Goal: Find specific page/section: Find specific page/section

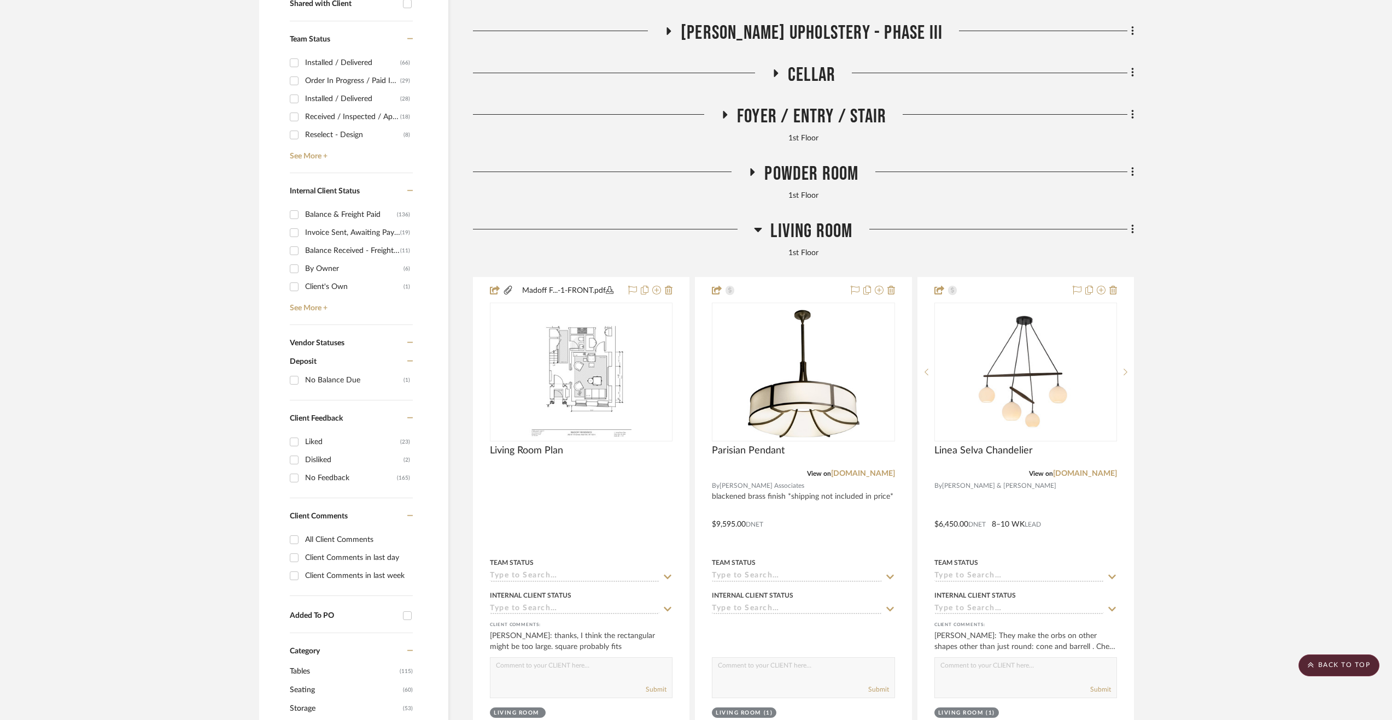
scroll to position [243, 0]
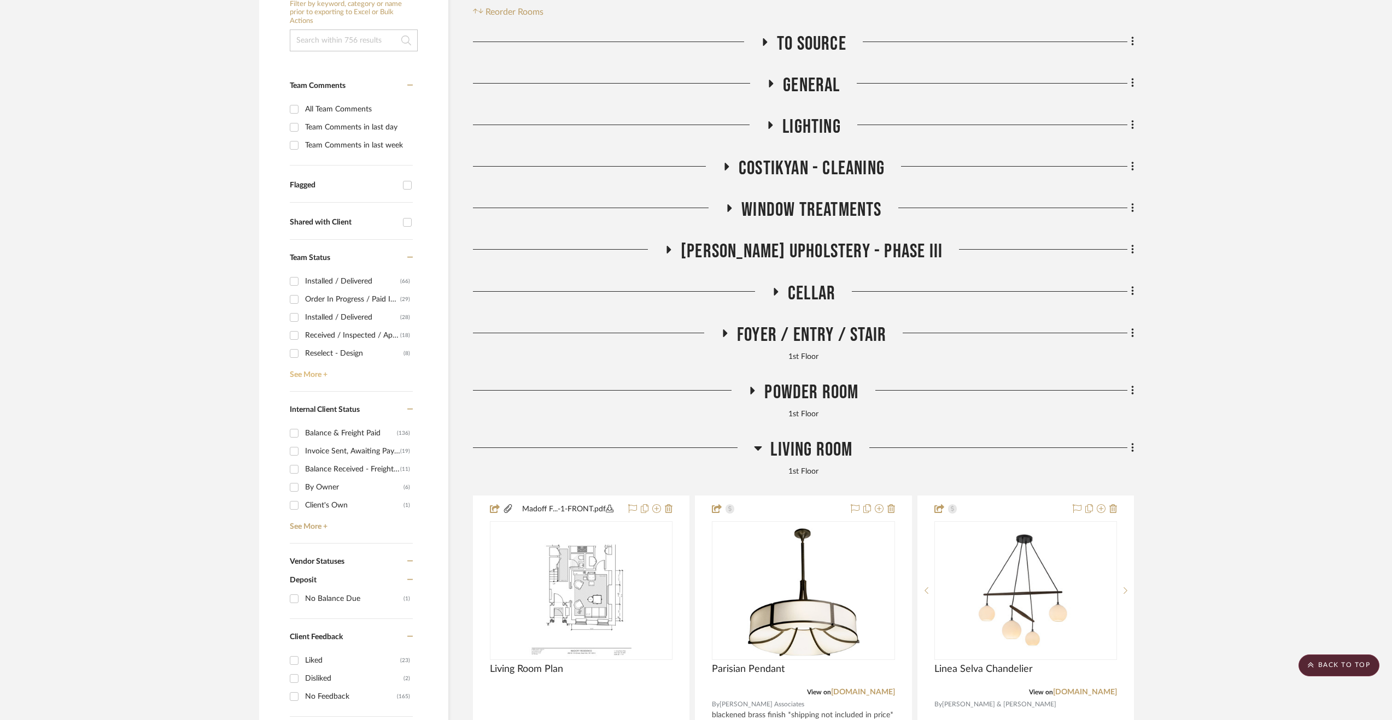
click at [325, 366] on link "See More +" at bounding box center [350, 370] width 126 height 17
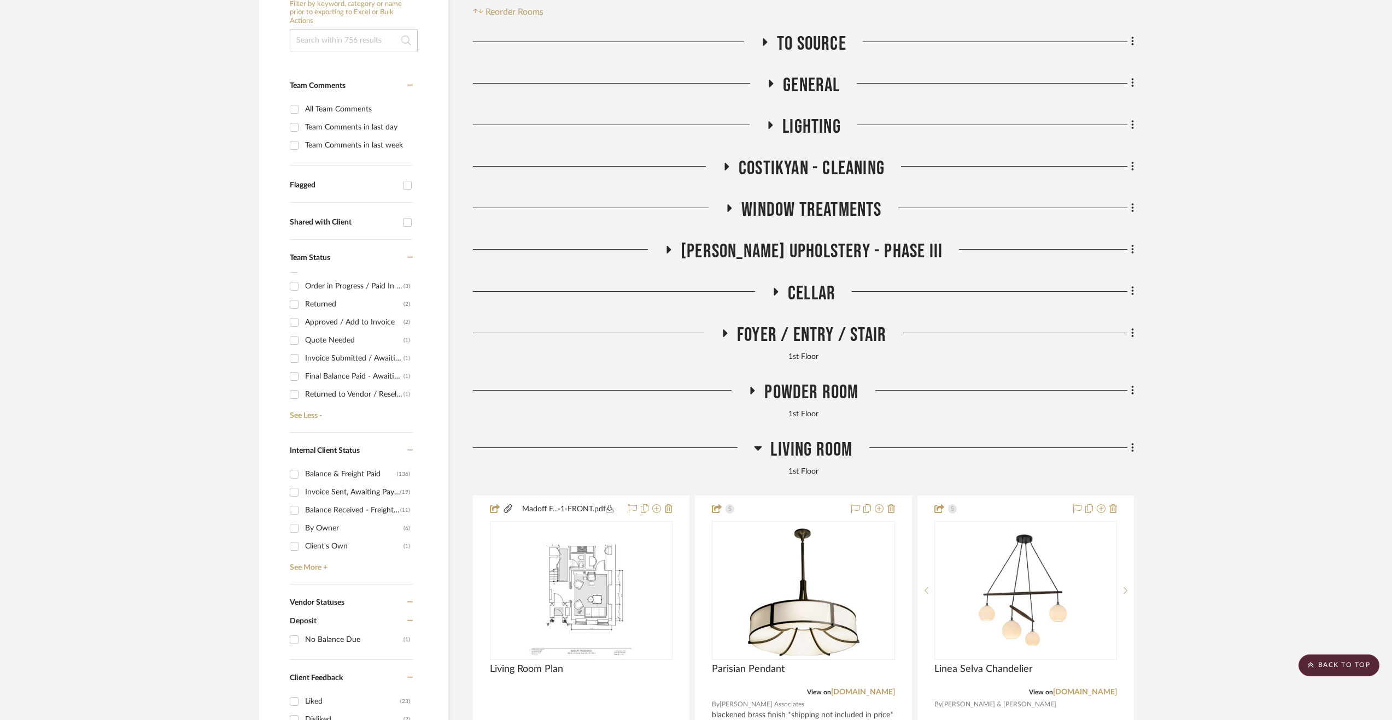
click at [316, 302] on div "Returned" at bounding box center [354, 304] width 98 height 17
click at [303, 302] on input "Returned (2)" at bounding box center [293, 304] width 17 height 17
checkbox input "true"
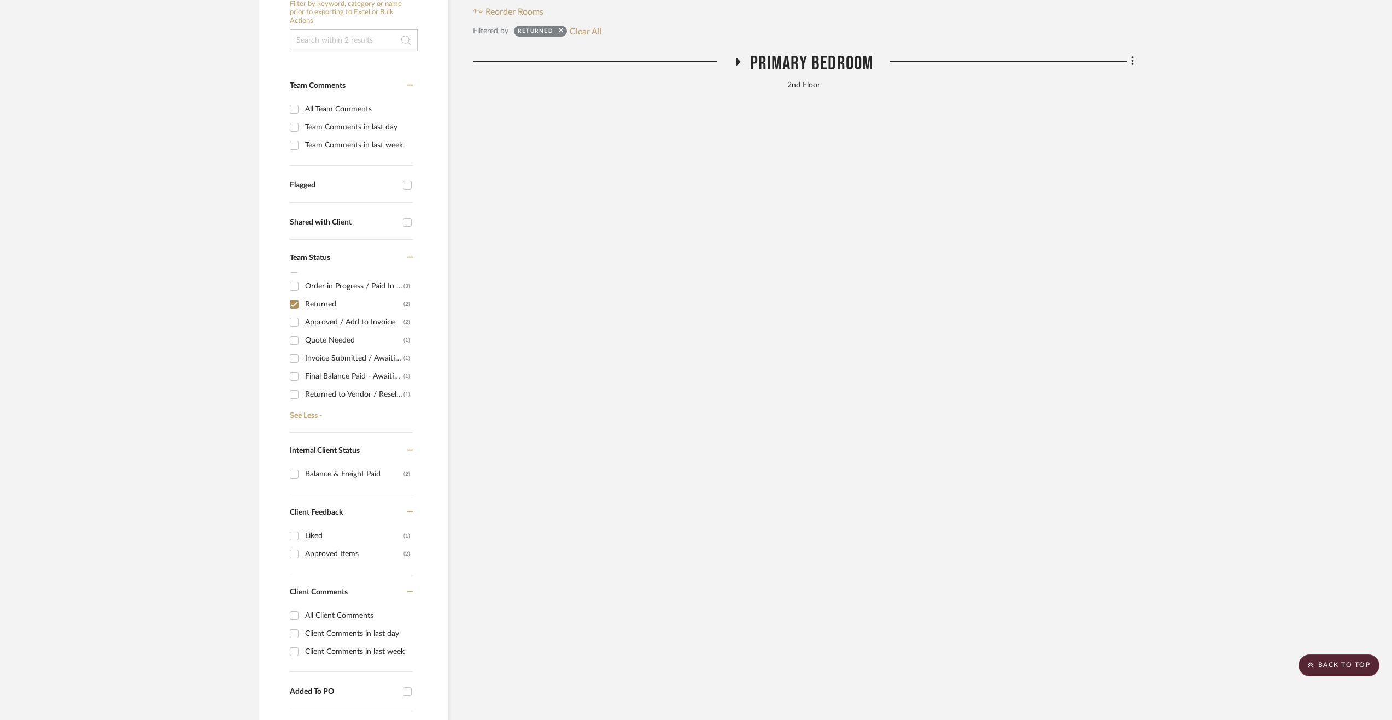
click at [768, 66] on span "Primary Bedroom" at bounding box center [812, 64] width 124 height 24
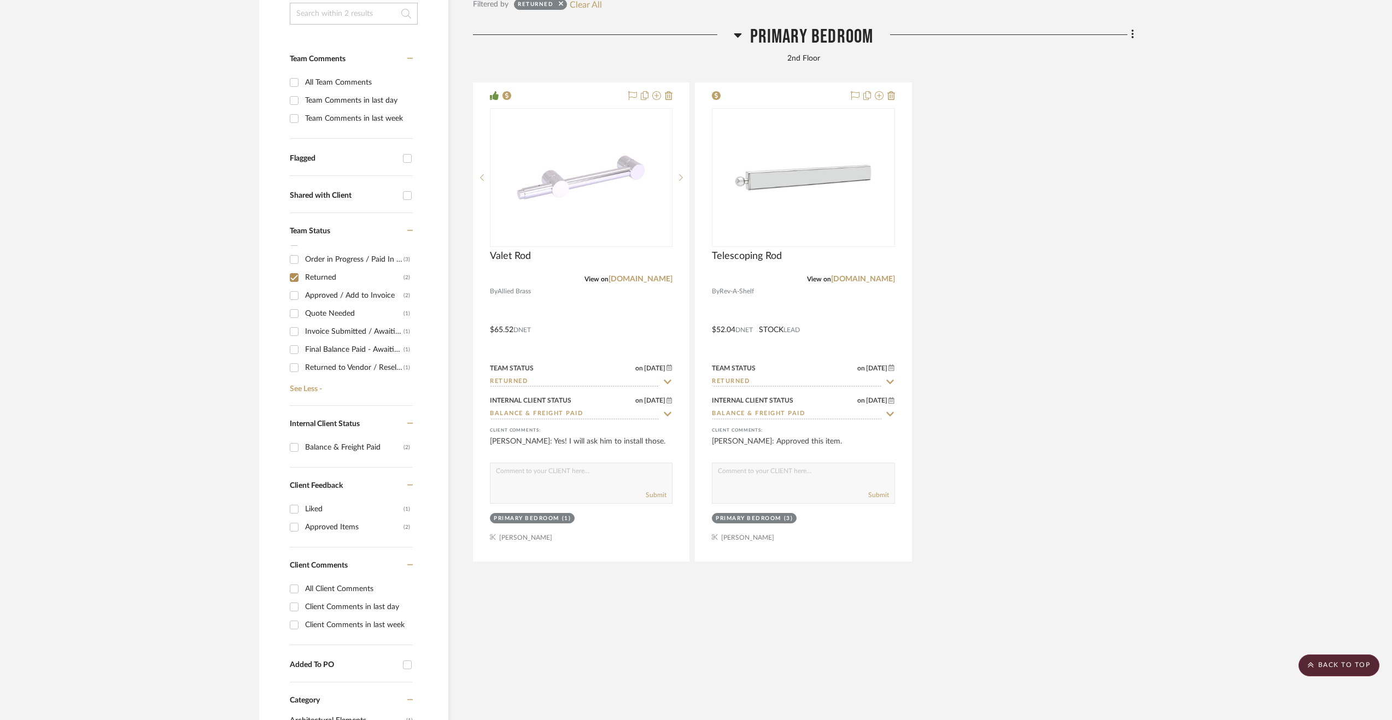
scroll to position [134, 0]
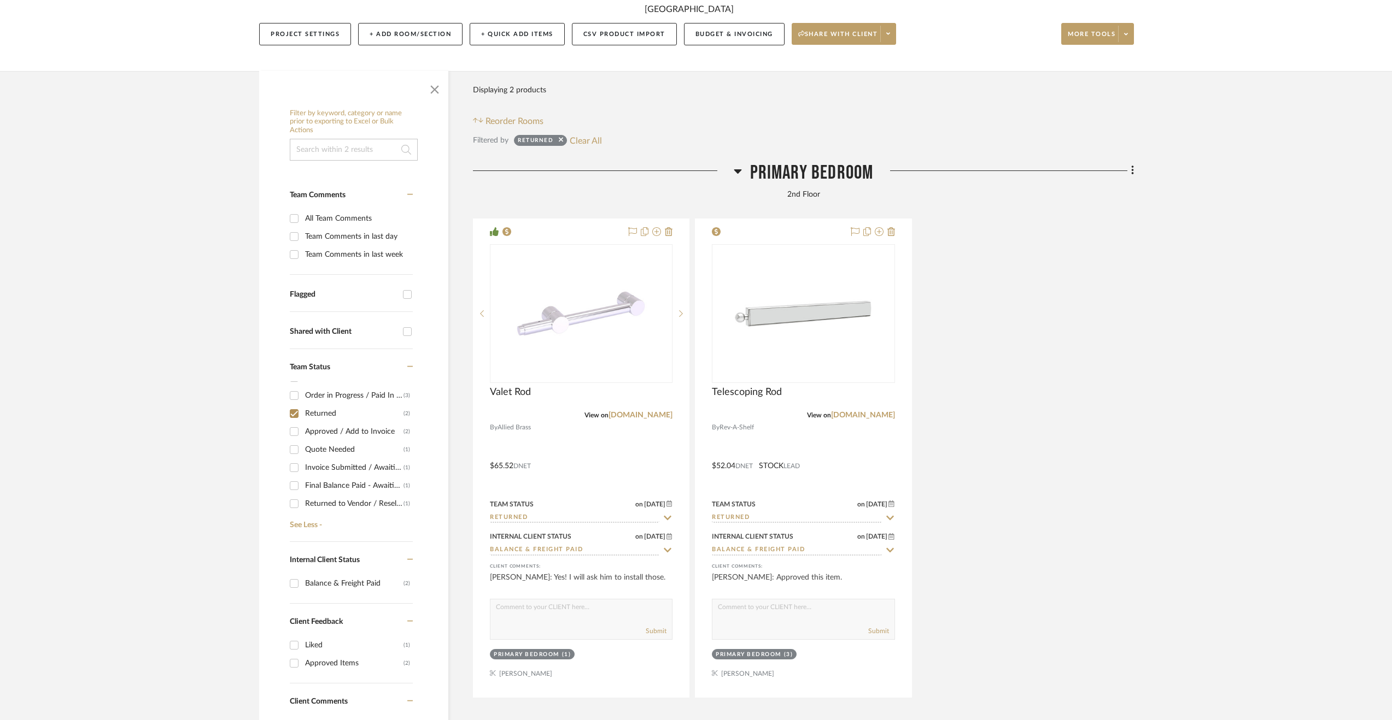
click at [377, 502] on div "Returned to Vendor / Reselect" at bounding box center [354, 503] width 98 height 17
click at [303, 502] on input "Returned to Vendor / Reselect (1)" at bounding box center [293, 503] width 17 height 17
checkbox input "true"
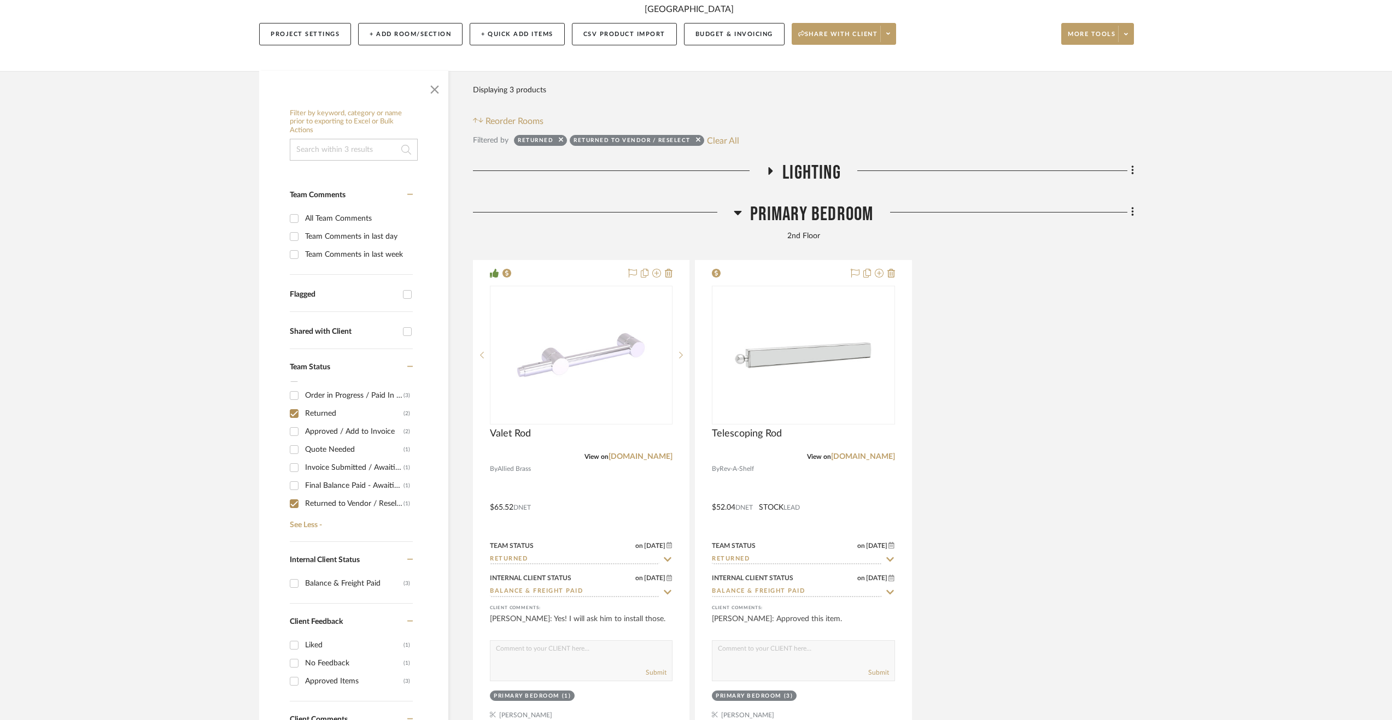
click at [824, 169] on span "Lighting" at bounding box center [811, 173] width 58 height 24
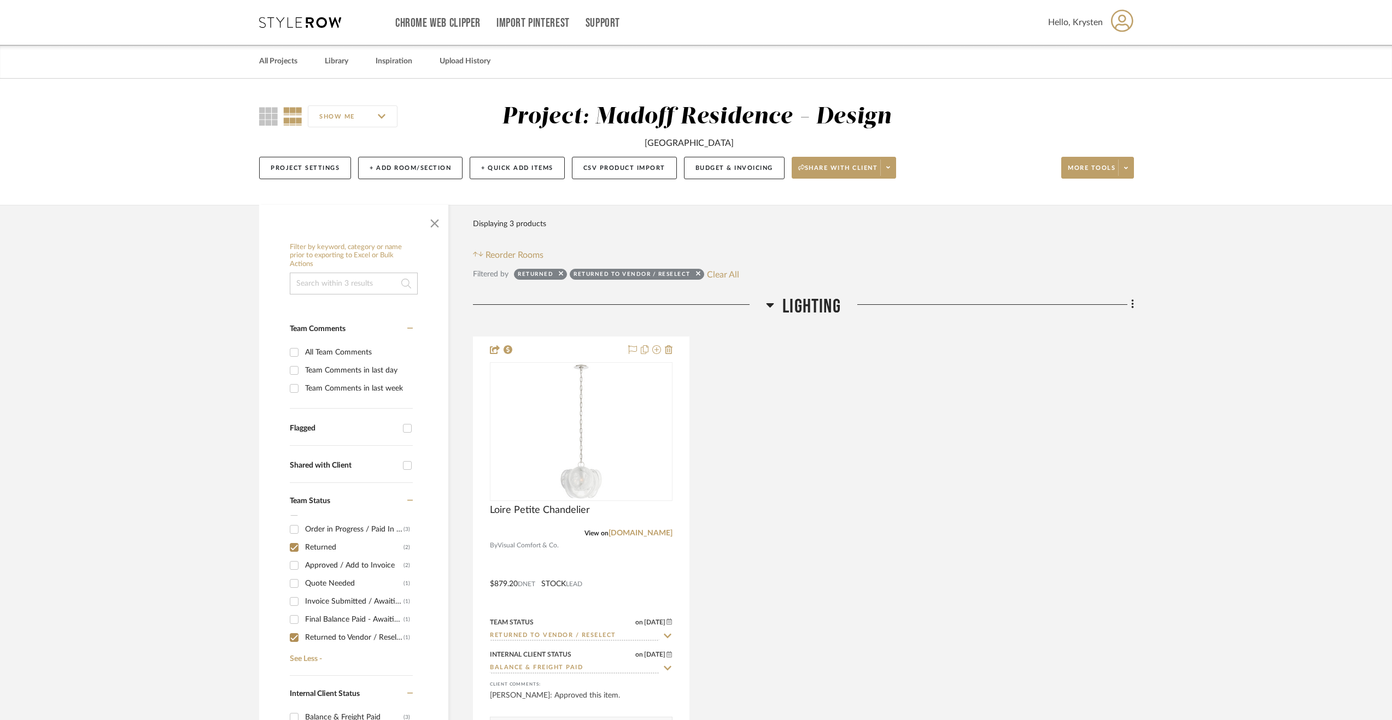
click at [731, 273] on button "Clear All" at bounding box center [723, 274] width 32 height 14
checkbox input "false"
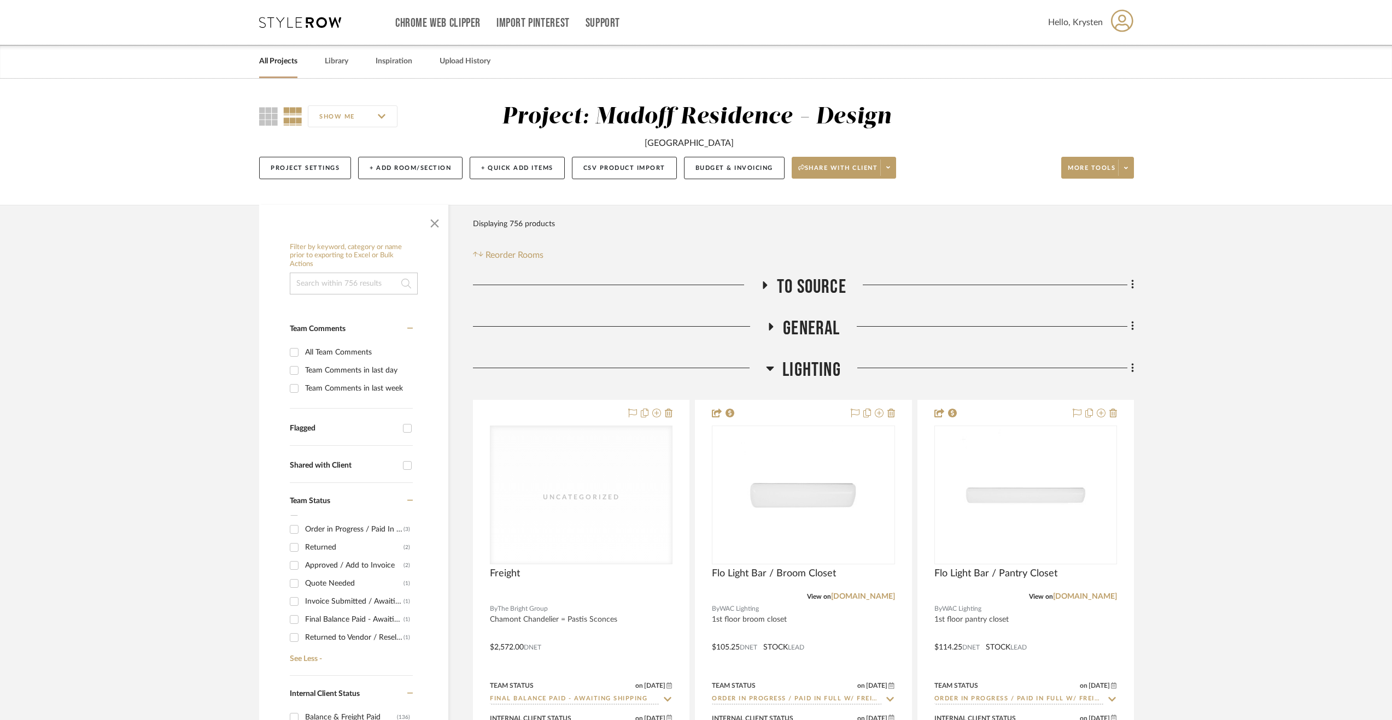
click at [804, 371] on span "Lighting" at bounding box center [811, 371] width 58 height 24
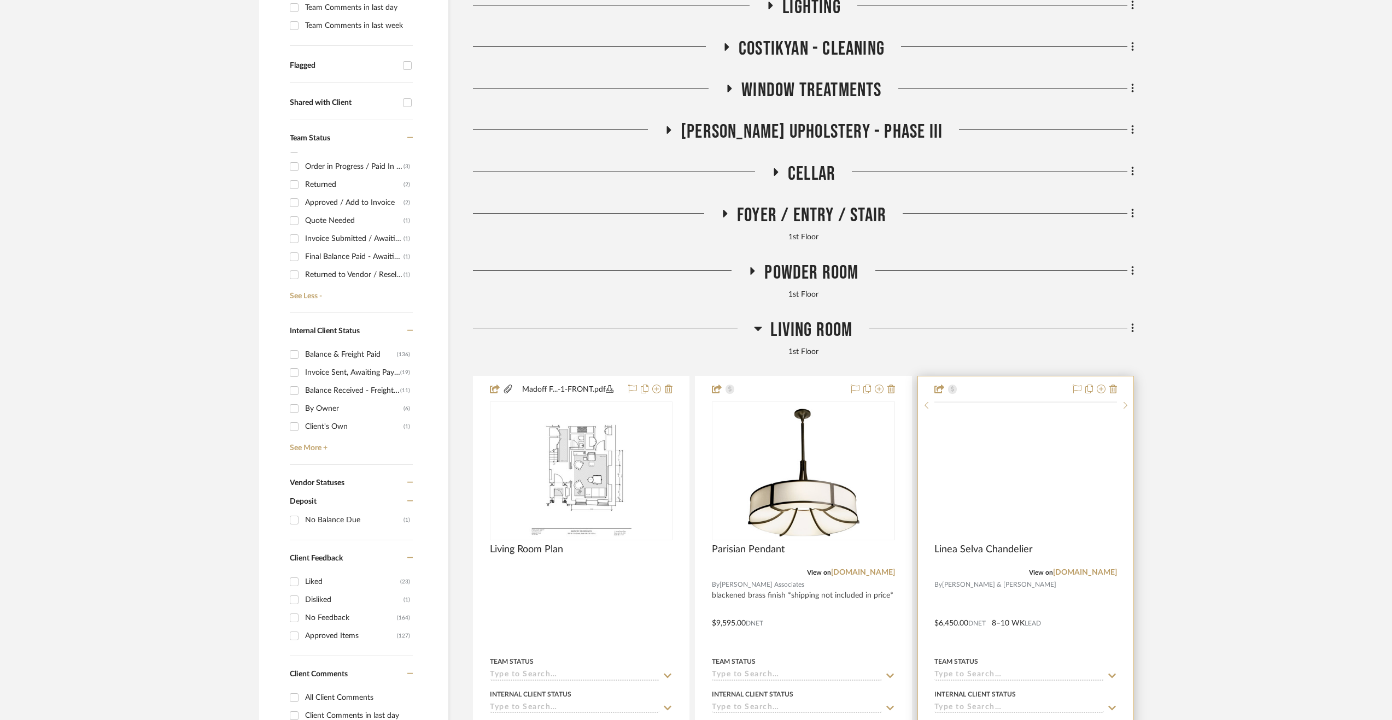
scroll to position [383, 0]
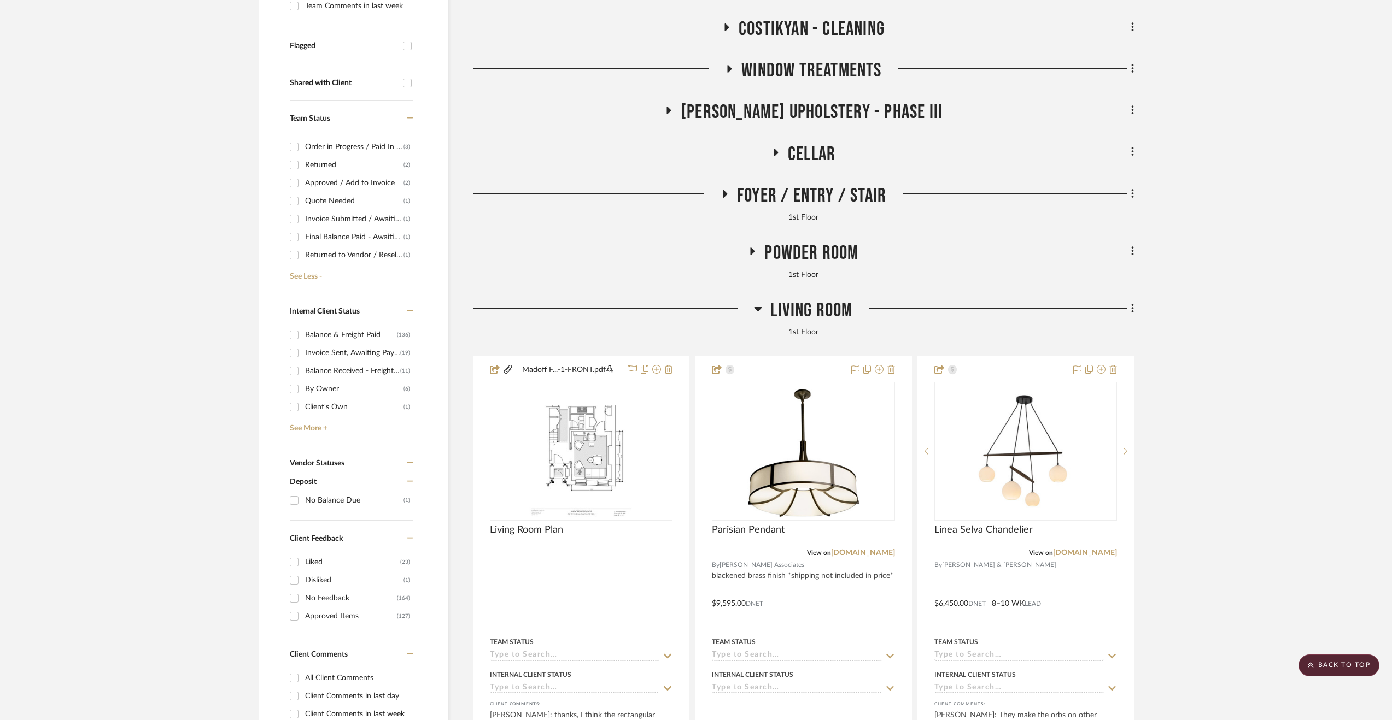
click at [779, 312] on span "Living Room" at bounding box center [811, 311] width 82 height 24
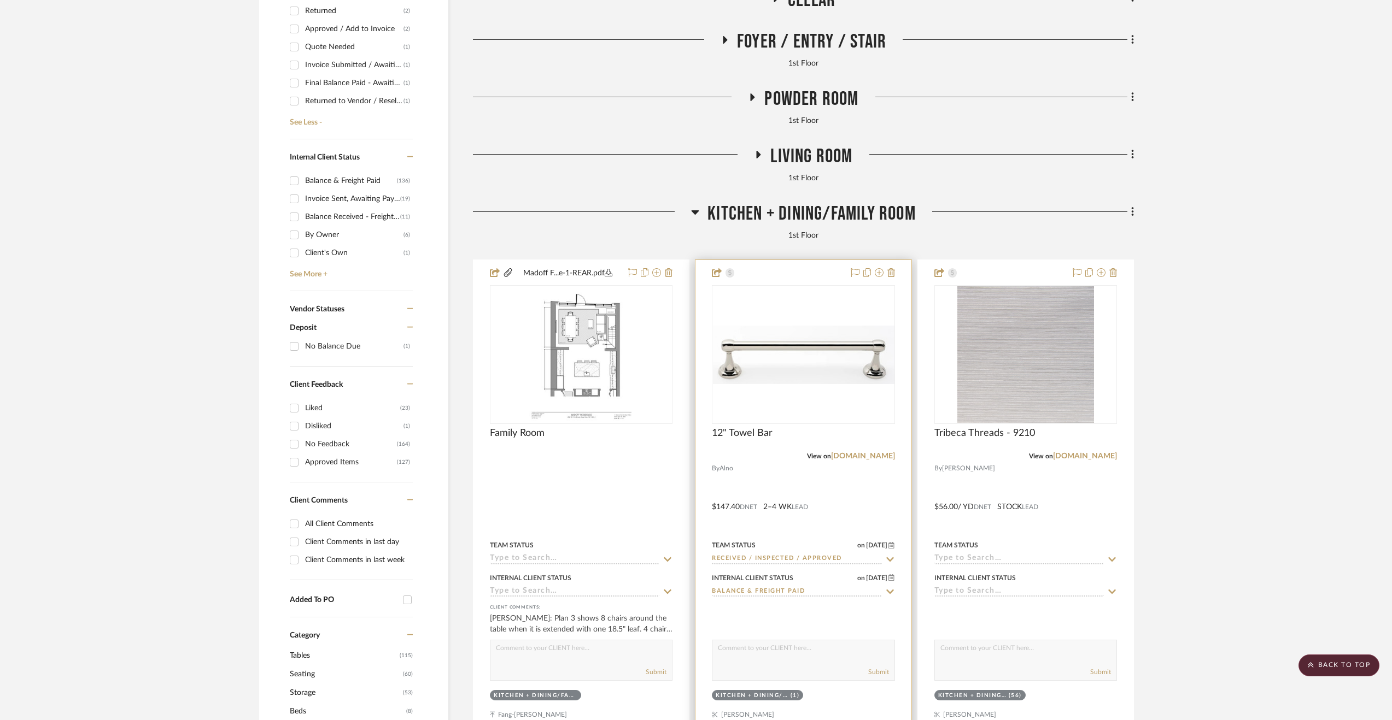
scroll to position [601, 0]
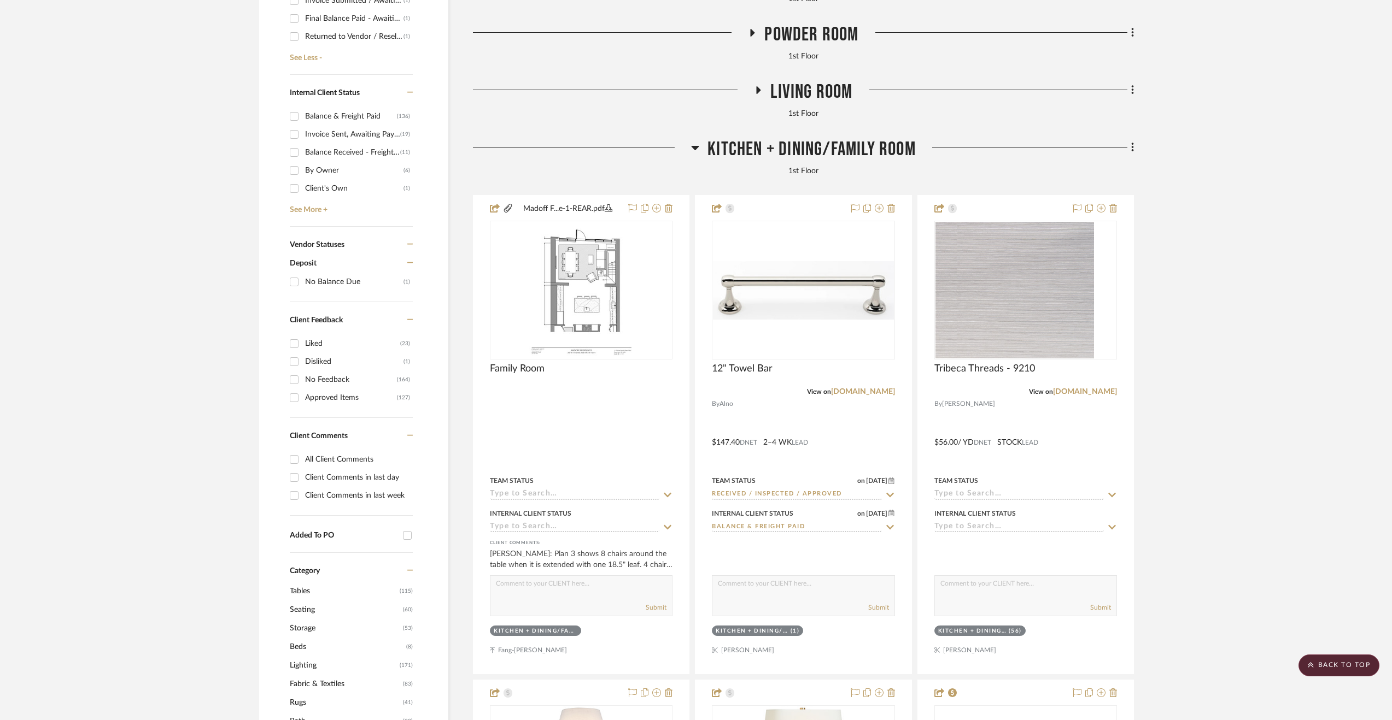
click at [816, 147] on span "Kitchen + Dining/Family Room" at bounding box center [811, 150] width 208 height 24
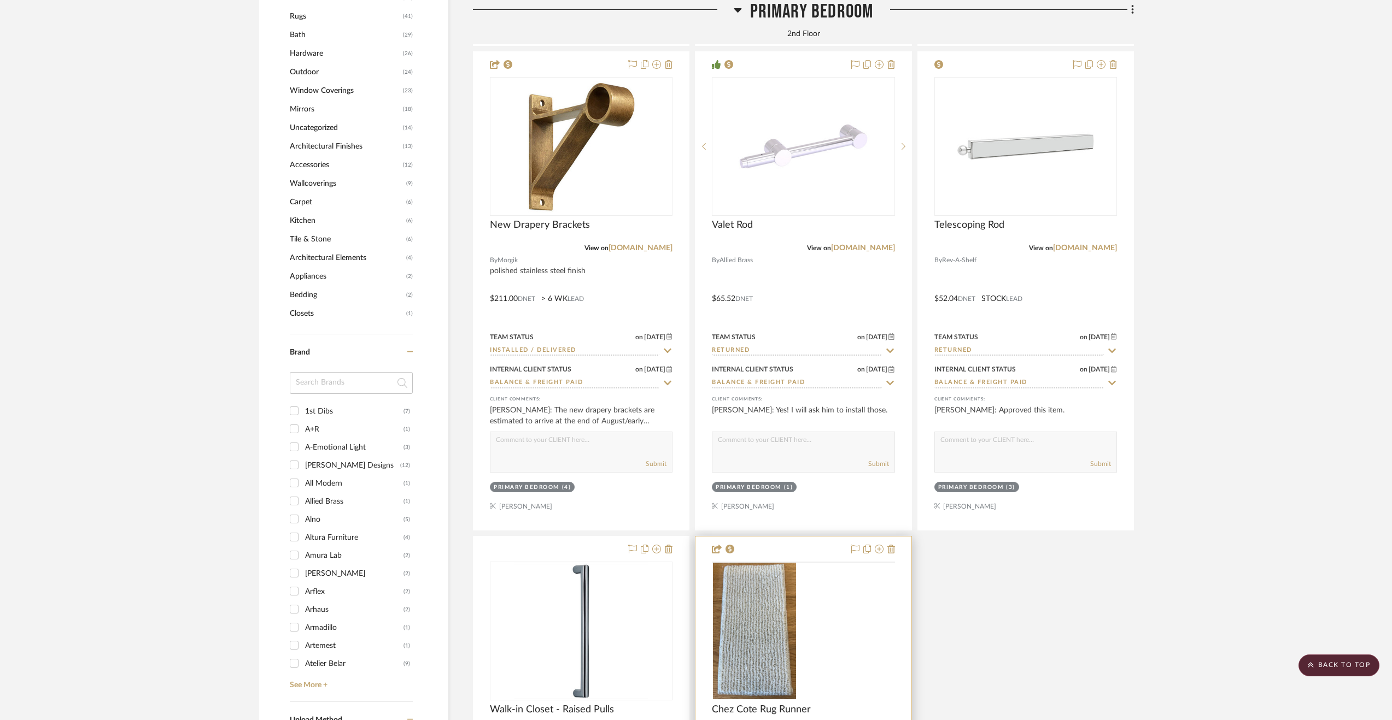
scroll to position [1367, 0]
